Goal: Transaction & Acquisition: Register for event/course

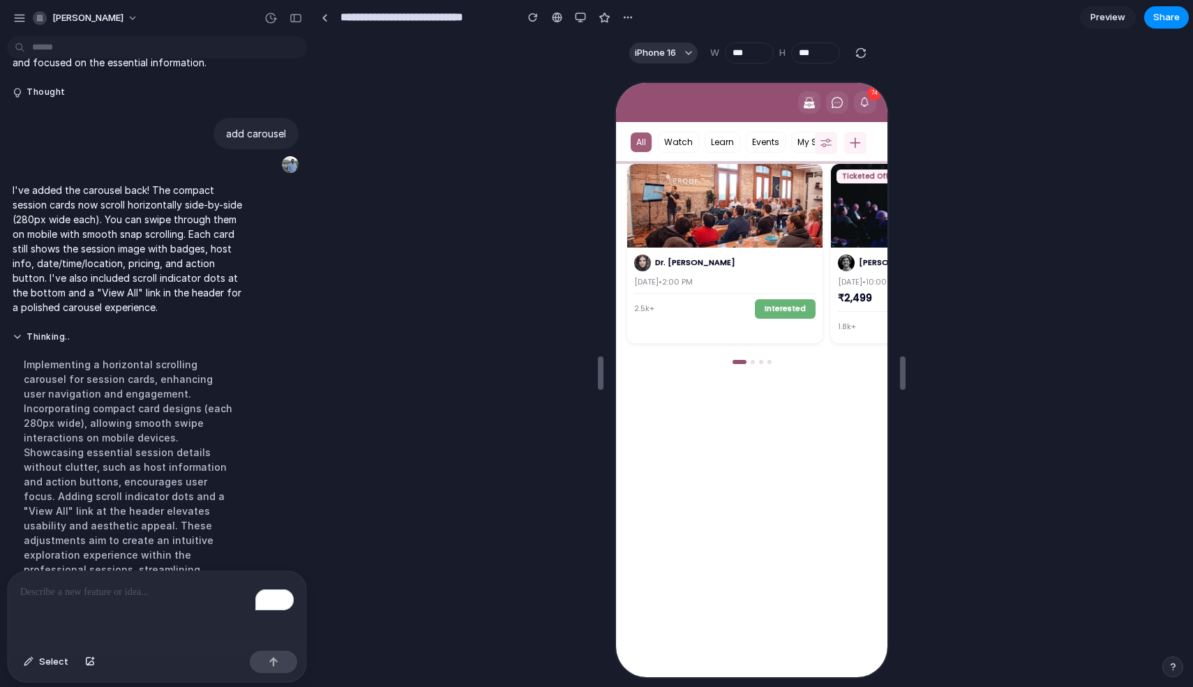
scroll to position [0, 215]
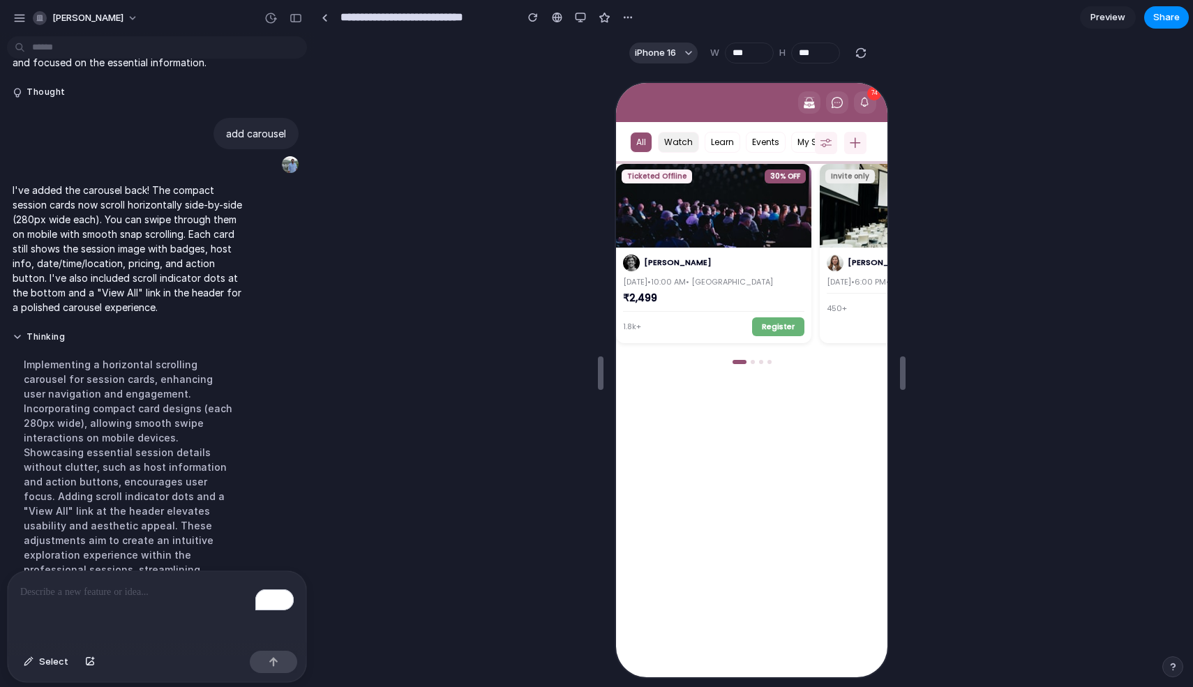
click at [681, 140] on button "Watch" at bounding box center [676, 140] width 41 height 21
click at [710, 142] on button "Learn" at bounding box center [721, 140] width 36 height 21
drag, startPoint x: 796, startPoint y: 304, endPoint x: 627, endPoint y: 318, distance: 169.5
click at [627, 318] on div "[PERSON_NAME] [DATE] • 10:00 AM • Bangalore ₹2,499 1.8k+ Register" at bounding box center [711, 294] width 195 height 96
drag, startPoint x: 761, startPoint y: 271, endPoint x: 637, endPoint y: 269, distance: 124.2
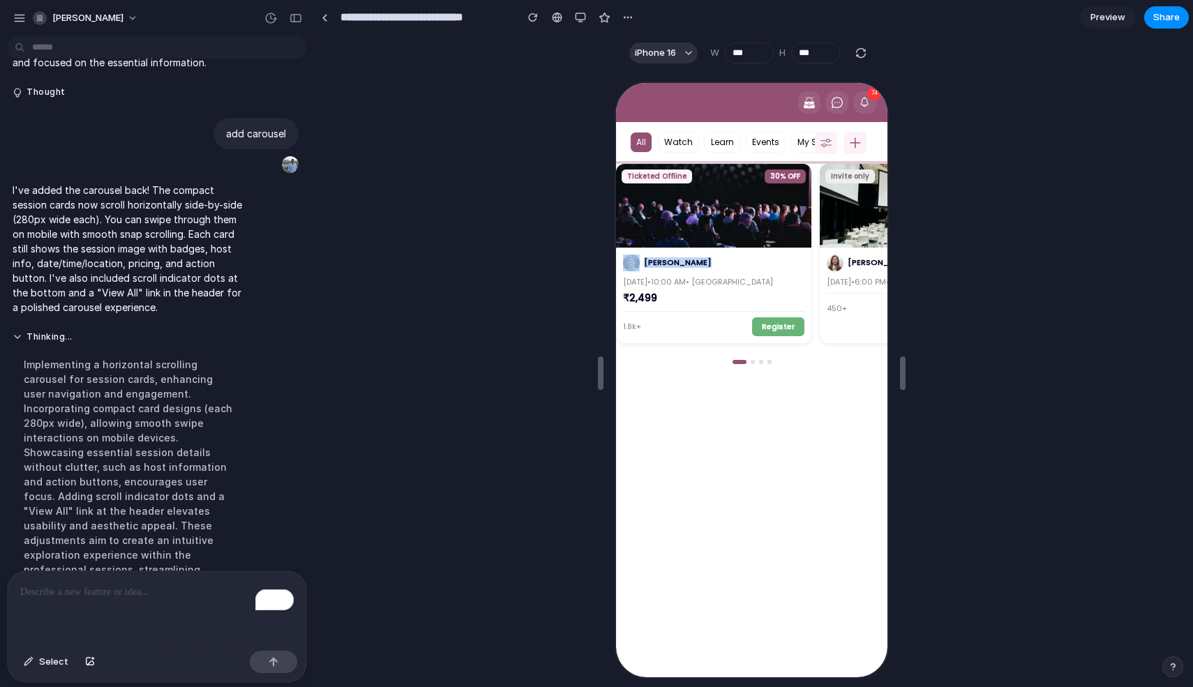
click at [637, 269] on div "[PERSON_NAME] [DATE] • 10:00 AM • Bangalore ₹2,499 1.8k+ Register" at bounding box center [711, 294] width 195 height 96
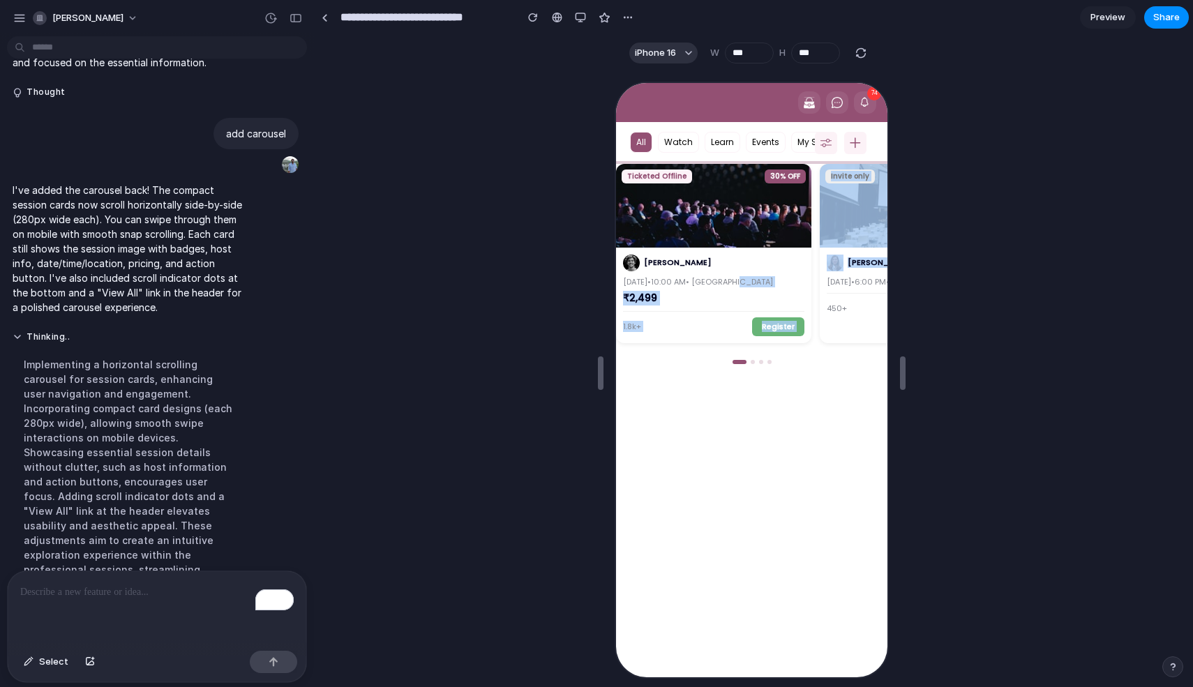
drag, startPoint x: 828, startPoint y: 282, endPoint x: 749, endPoint y: 282, distance: 78.9
click at [749, 282] on div "Dr. [PERSON_NAME] [DATE] • 2:00 PM 2.5k+ Interested Ticketed Offline 30% OFF [P…" at bounding box center [749, 258] width 271 height 190
click at [795, 292] on div "₹2,499" at bounding box center [711, 297] width 181 height 14
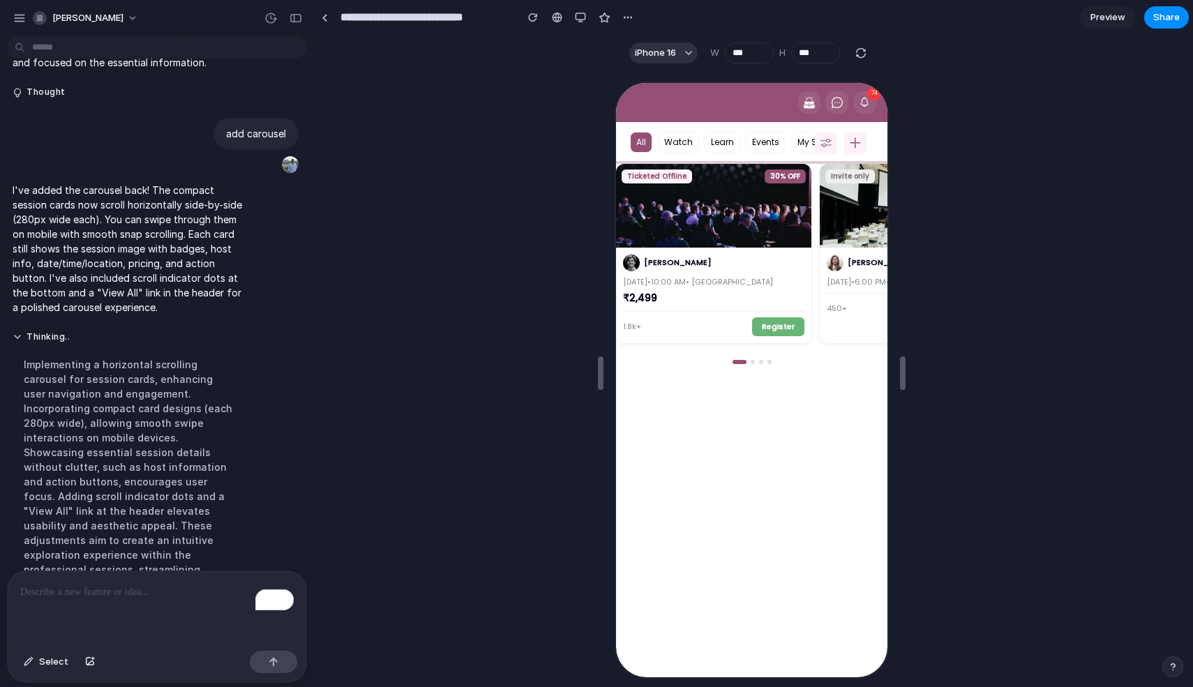
drag, startPoint x: 804, startPoint y: 290, endPoint x: 701, endPoint y: 290, distance: 103.3
click at [701, 290] on div "[PERSON_NAME] [DATE] • 10:00 AM • Bangalore ₹2,499 1.8k+ Register" at bounding box center [711, 294] width 195 height 96
click at [782, 331] on button "Register" at bounding box center [776, 325] width 52 height 19
click at [749, 362] on div at bounding box center [751, 361] width 4 height 4
click at [749, 361] on div at bounding box center [751, 361] width 4 height 4
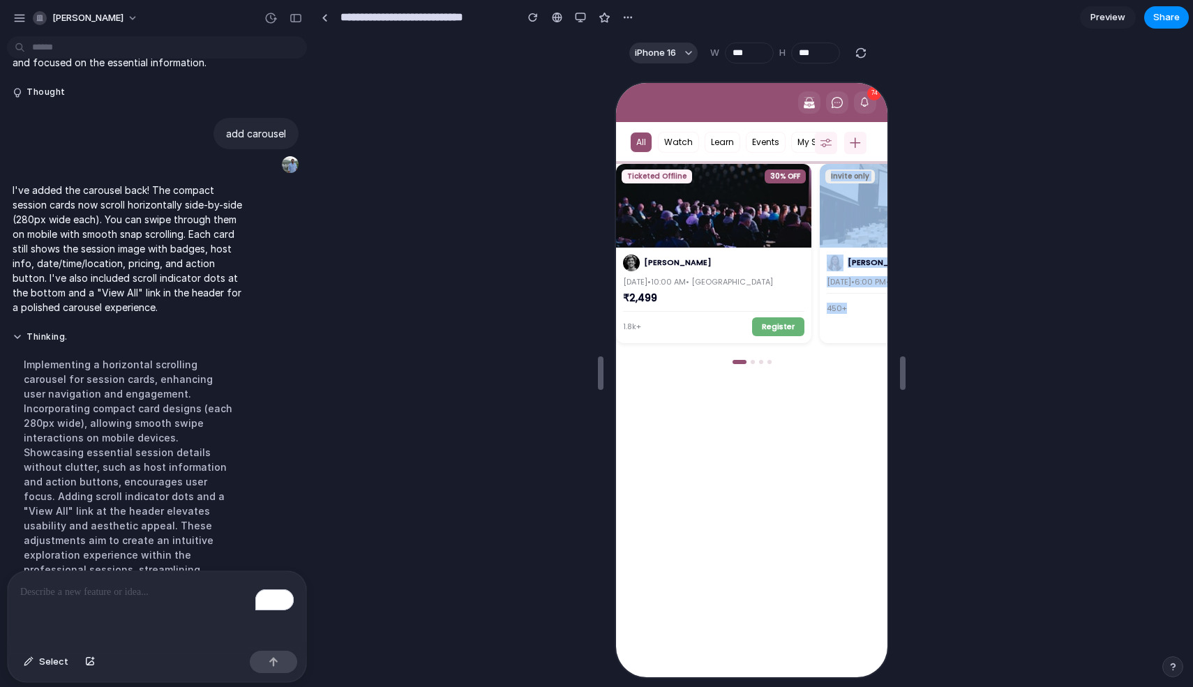
drag, startPoint x: 720, startPoint y: 343, endPoint x: 865, endPoint y: 351, distance: 145.3
click at [865, 351] on div "Dr. [PERSON_NAME] [DATE] • 2:00 PM 2.5k+ Interested Ticketed Offline 30% OFF [P…" at bounding box center [749, 258] width 271 height 190
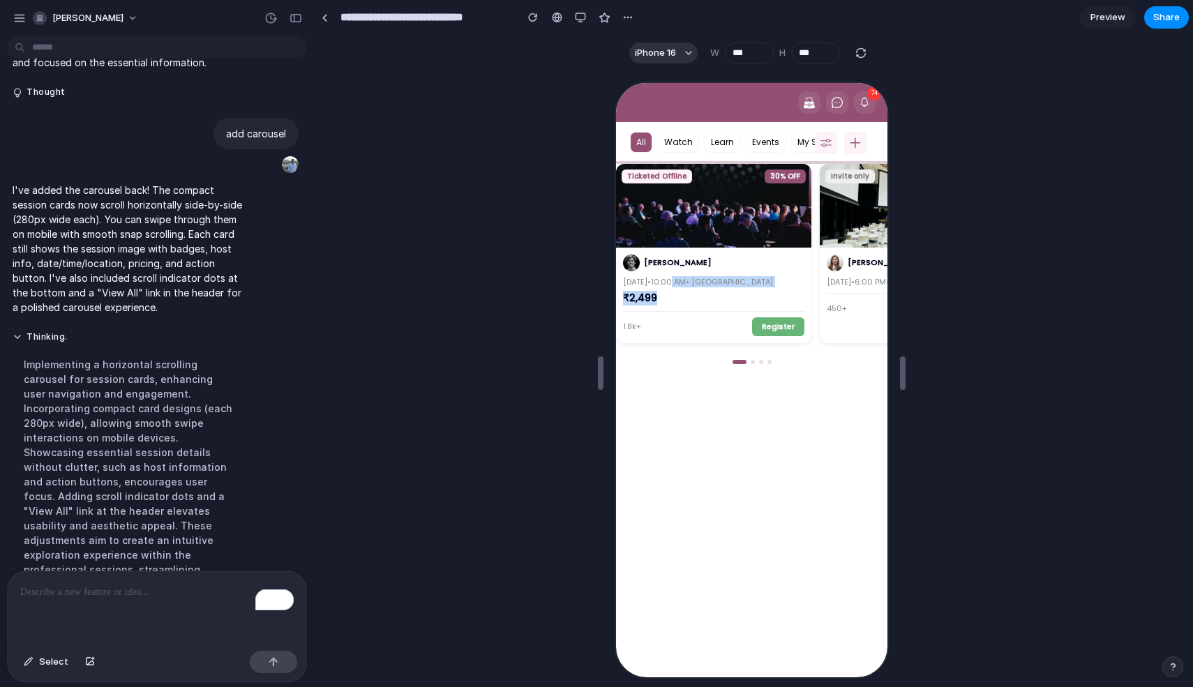
drag, startPoint x: 715, startPoint y: 299, endPoint x: 650, endPoint y: 281, distance: 67.4
click at [650, 281] on div "[PERSON_NAME] [DATE] • 10:00 AM • Bangalore ₹2,499 1.8k+ Register" at bounding box center [711, 294] width 195 height 96
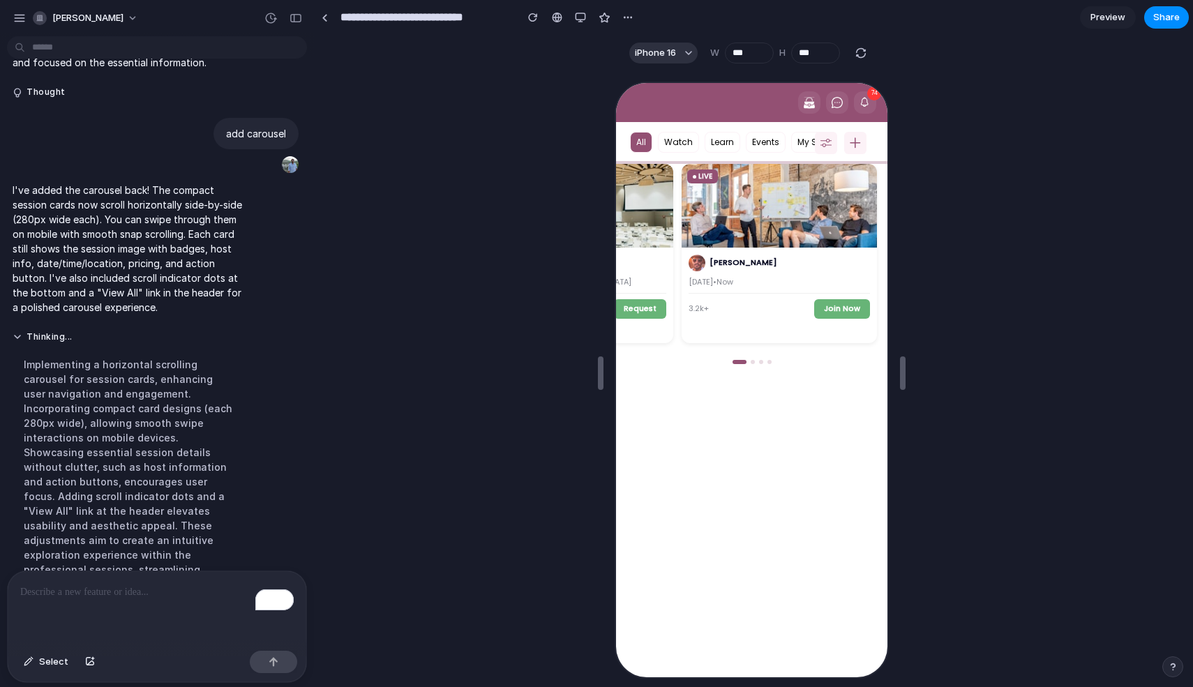
scroll to position [0, 558]
